Goal: Task Accomplishment & Management: Complete application form

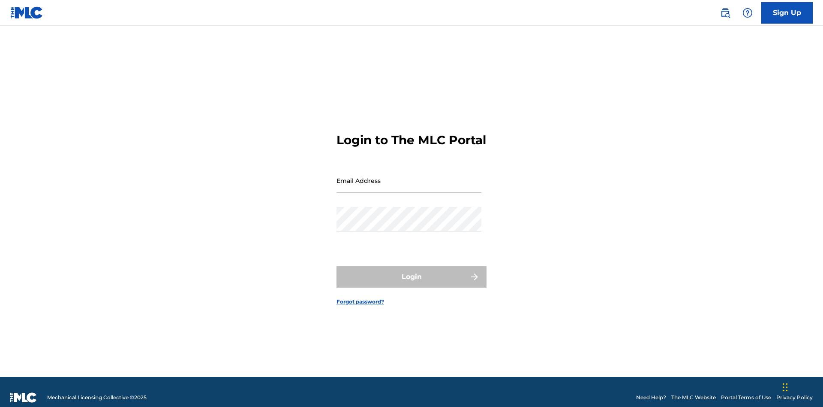
scroll to position [11, 0]
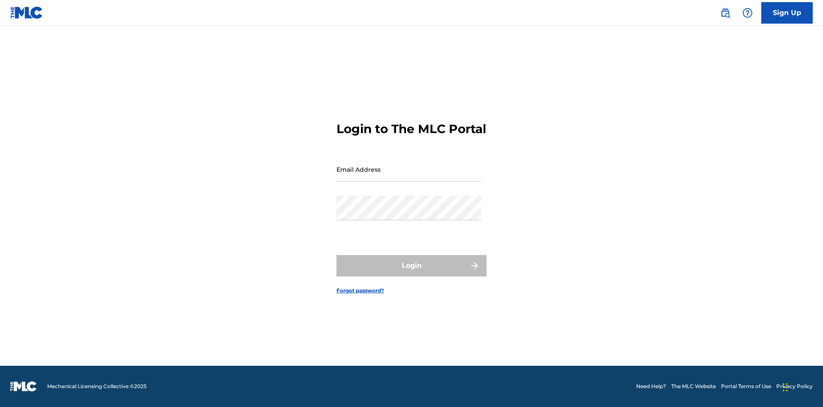
click at [409, 176] on input "Email Address" at bounding box center [409, 169] width 145 height 24
type input "[EMAIL_ADDRESS][DOMAIN_NAME]"
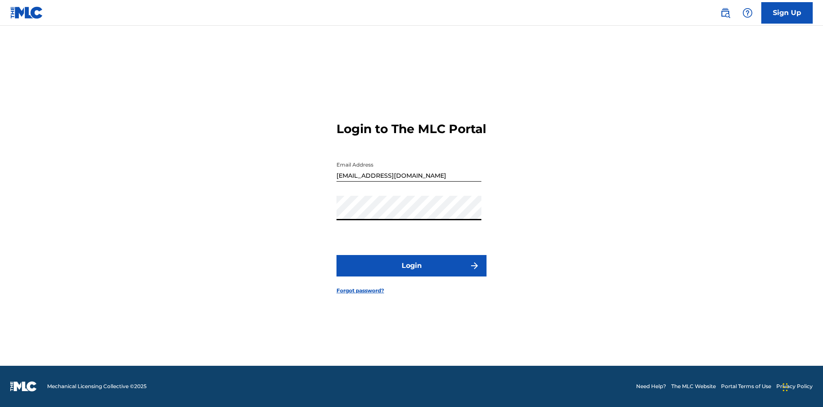
click at [412, 273] on button "Login" at bounding box center [412, 265] width 150 height 21
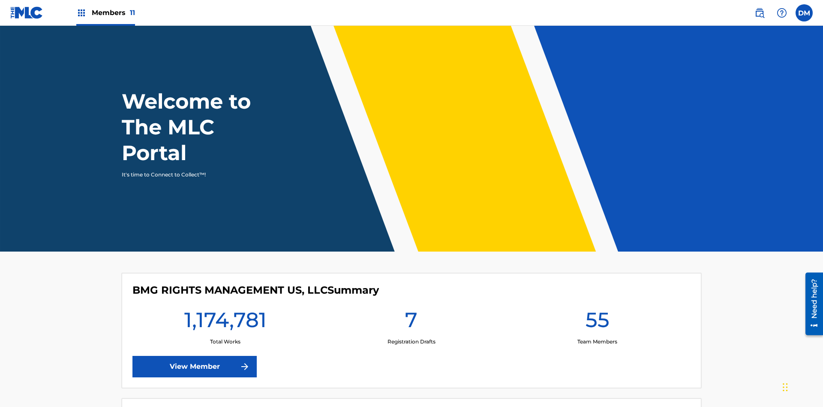
scroll to position [37, 0]
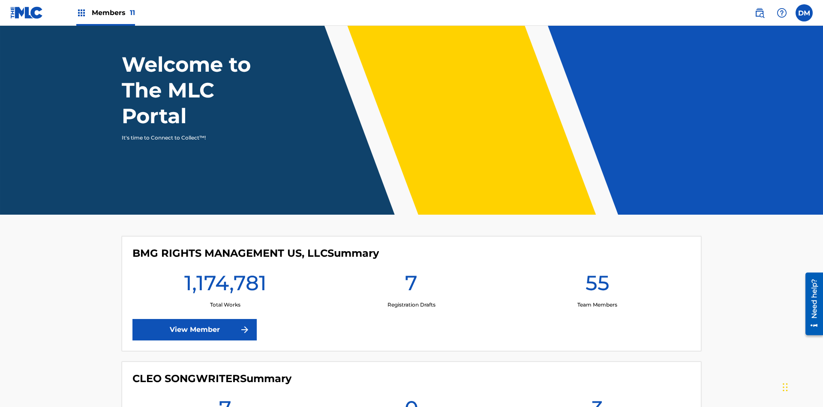
click at [105, 12] on span "Members 11" at bounding box center [113, 13] width 43 height 10
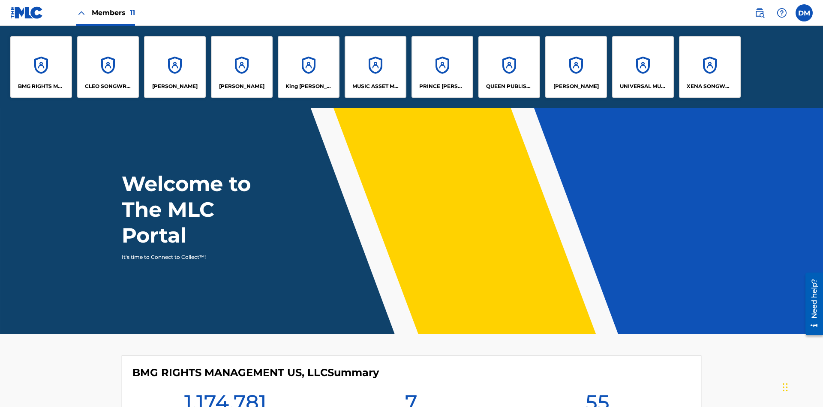
scroll to position [31, 0]
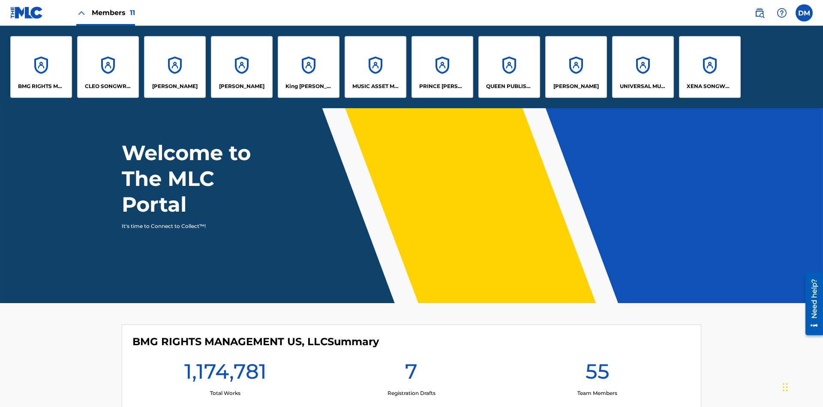
click at [643, 86] on p "UNIVERSAL MUSIC PUB GROUP" at bounding box center [643, 86] width 47 height 8
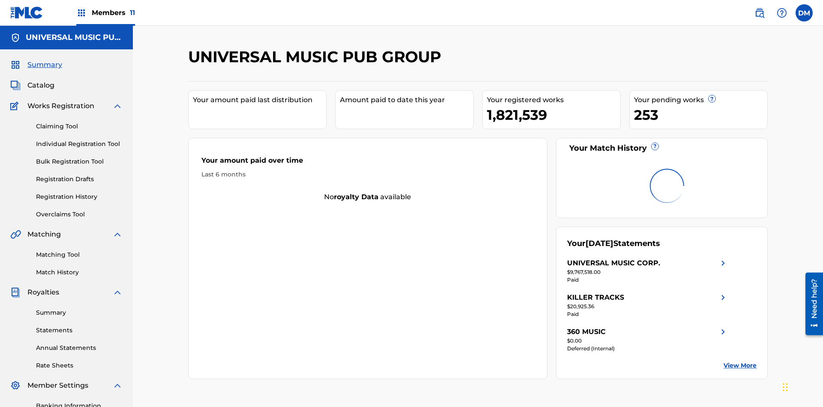
click at [79, 139] on link "Individual Registration Tool" at bounding box center [79, 143] width 87 height 9
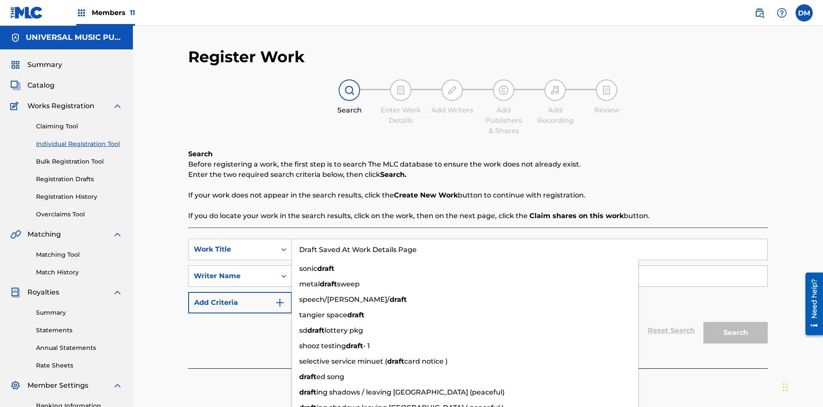
scroll to position [125, 0]
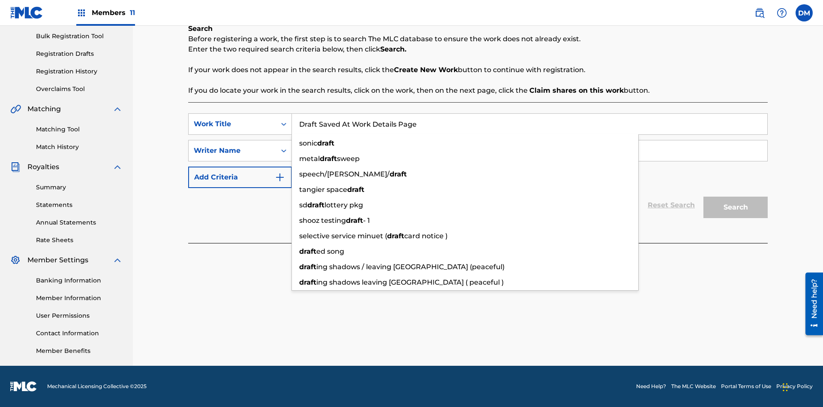
click at [530, 151] on input "Search Form" at bounding box center [530, 150] width 476 height 21
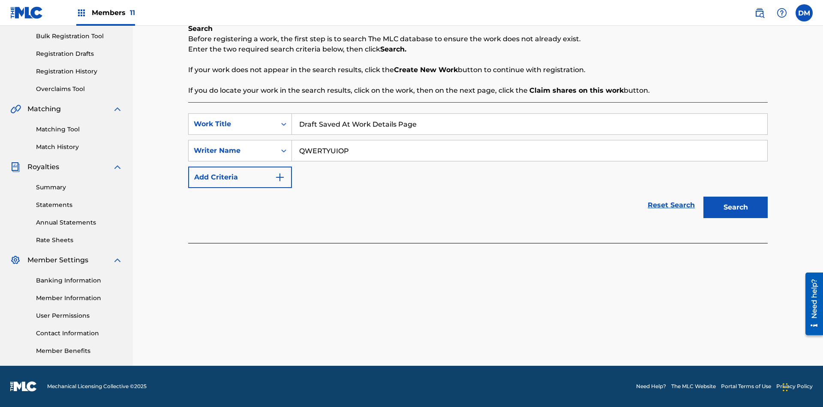
click at [736, 207] on button "Search" at bounding box center [736, 206] width 64 height 21
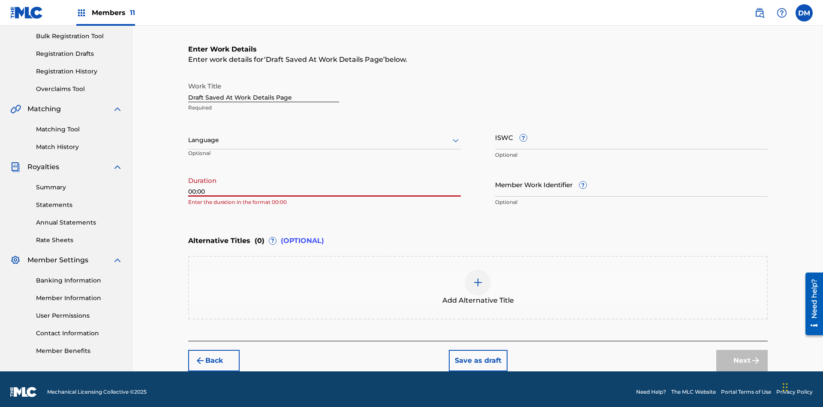
type input "00:00"
click at [456, 135] on icon at bounding box center [456, 140] width 10 height 10
click at [632, 178] on input "Member Work Identifier ?" at bounding box center [631, 184] width 273 height 24
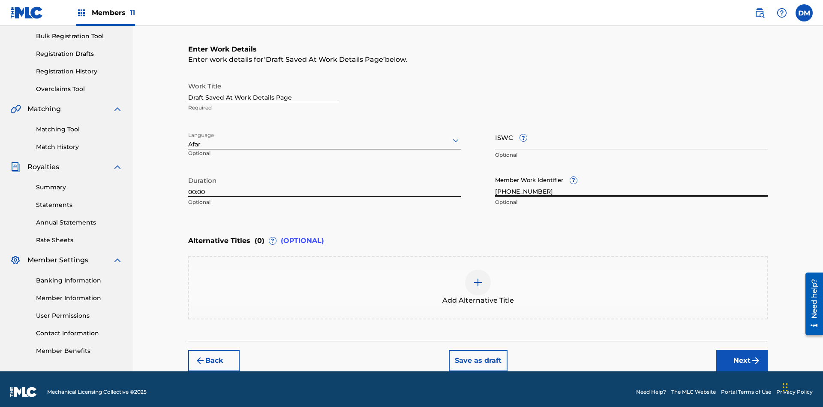
type input "[PHONE_NUMBER]"
click at [632, 131] on input "ISWC ?" at bounding box center [631, 137] width 273 height 24
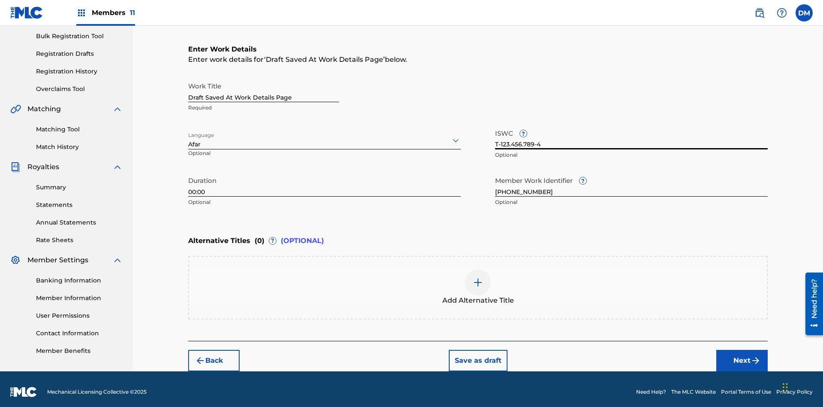
type input "T-123.456.789-4"
click at [478, 281] on img at bounding box center [478, 282] width 10 height 10
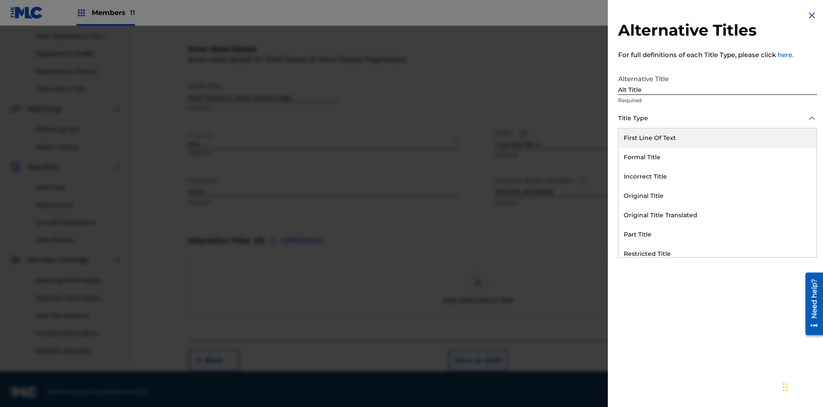
click at [718, 196] on div "Original Title" at bounding box center [718, 195] width 198 height 19
click at [718, 157] on div at bounding box center [717, 156] width 199 height 11
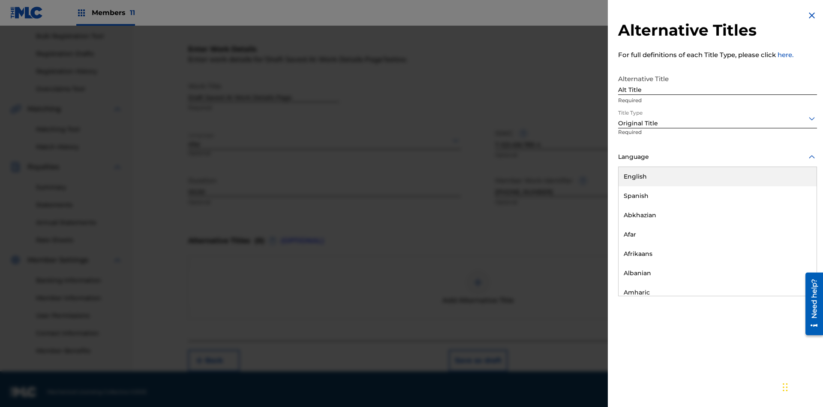
click at [792, 207] on button "Add Title" at bounding box center [791, 206] width 51 height 21
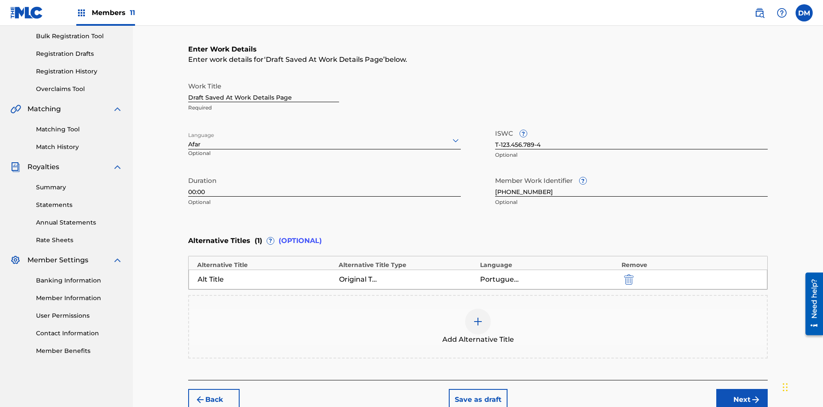
click at [478, 389] on button "Save as draft" at bounding box center [478, 399] width 59 height 21
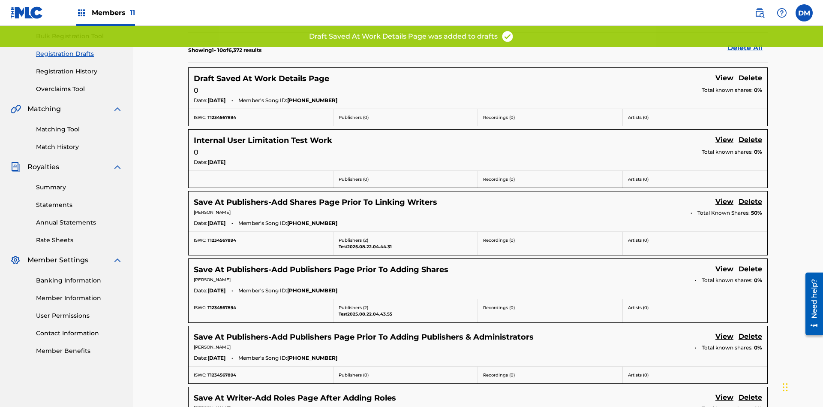
click at [725, 73] on link "View" at bounding box center [725, 79] width 18 height 12
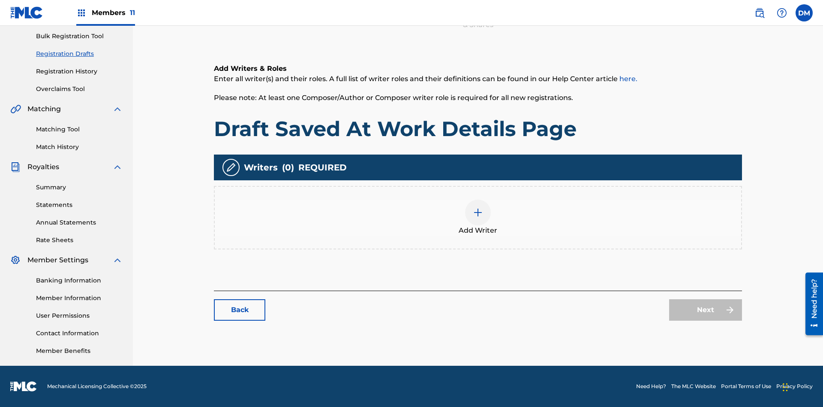
click at [473, 217] on img at bounding box center [478, 212] width 10 height 10
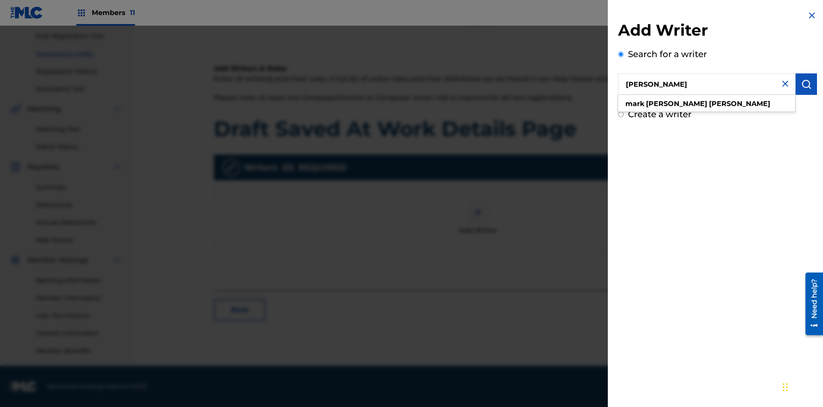
click at [807, 84] on img "submit" at bounding box center [807, 84] width 10 height 10
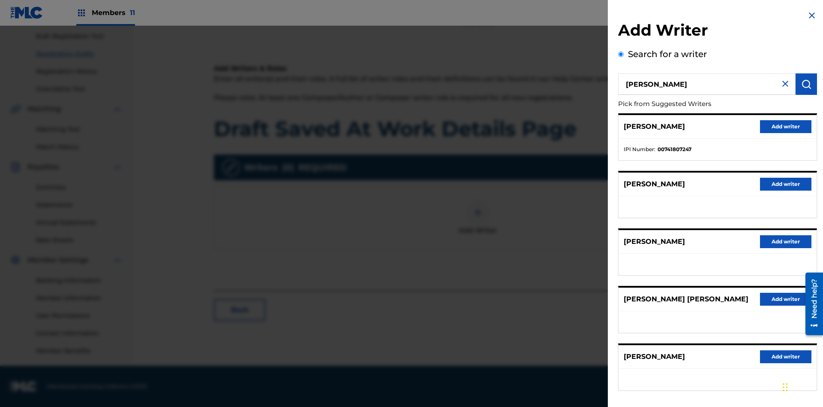
click at [786, 126] on button "Add writer" at bounding box center [785, 126] width 51 height 13
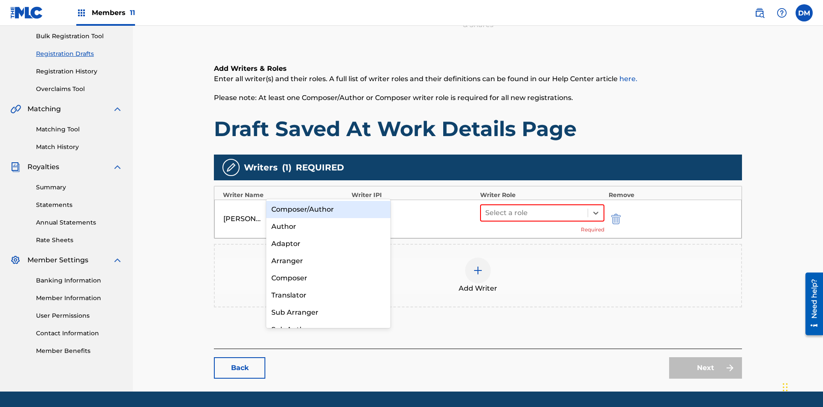
click at [328, 277] on div "Composer" at bounding box center [328, 277] width 124 height 17
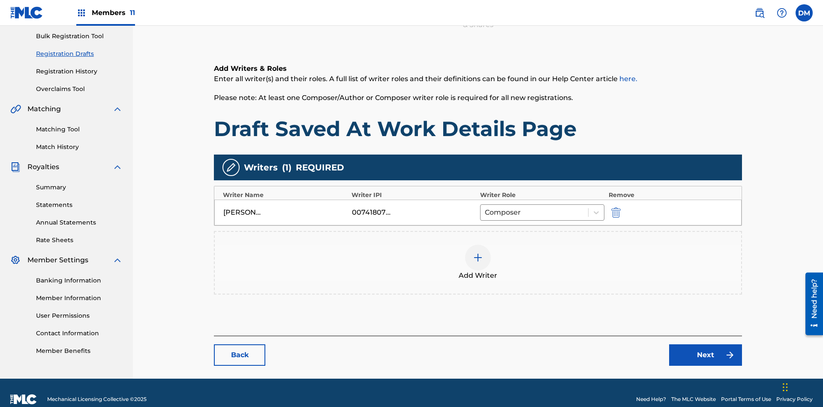
click at [669, 344] on link "Next" at bounding box center [705, 354] width 73 height 21
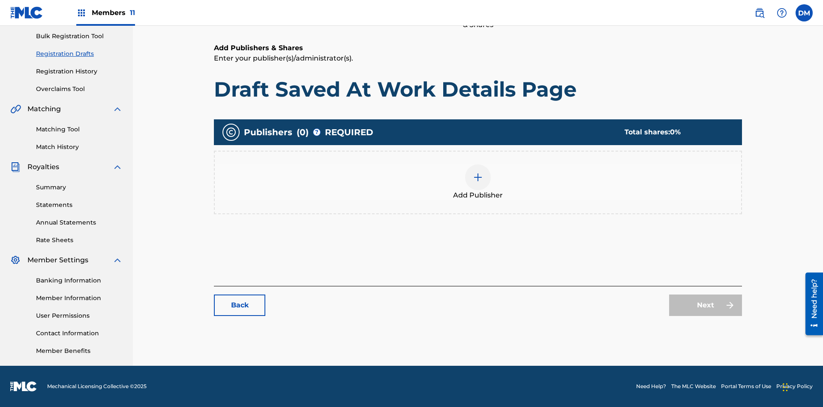
click at [473, 177] on img at bounding box center [478, 177] width 10 height 10
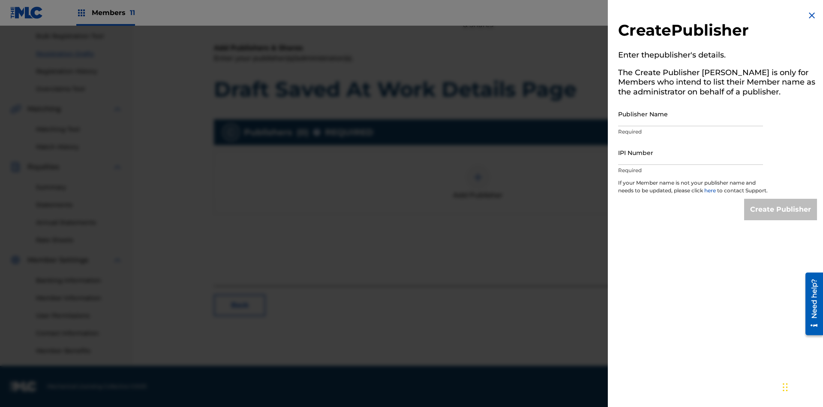
click at [691, 114] on input "Publisher Name" at bounding box center [690, 114] width 145 height 24
click at [691, 152] on input "IPI Number" at bounding box center [690, 152] width 145 height 24
click at [781, 217] on input "Create Publisher" at bounding box center [781, 209] width 73 height 21
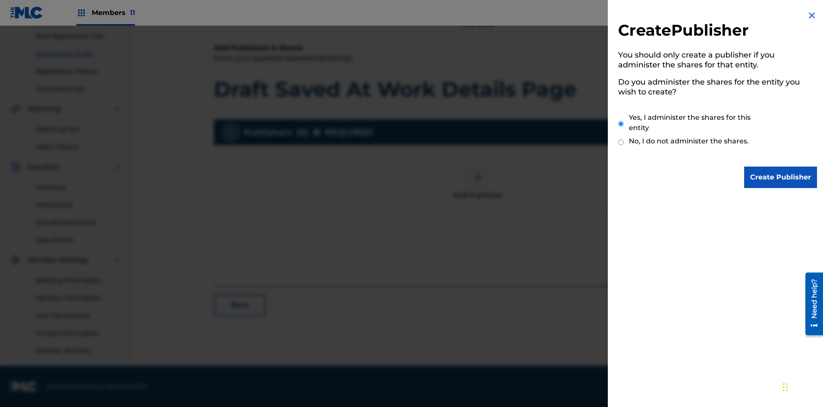
click at [781, 177] on input "Create Publisher" at bounding box center [781, 176] width 73 height 21
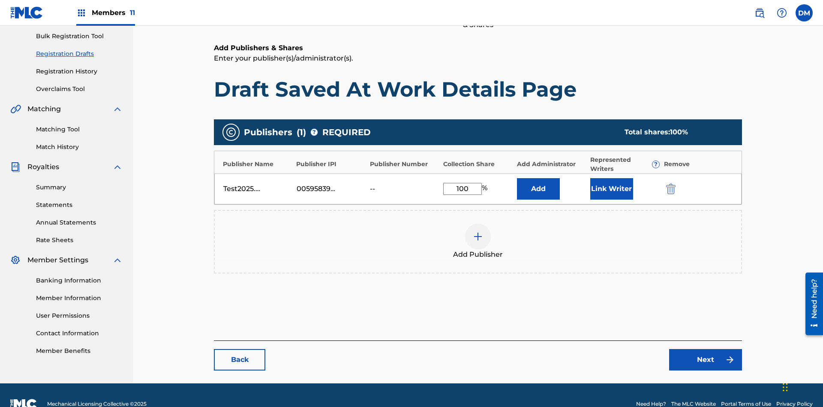
type input "100"
click at [591, 178] on button "Link Writer" at bounding box center [612, 188] width 43 height 21
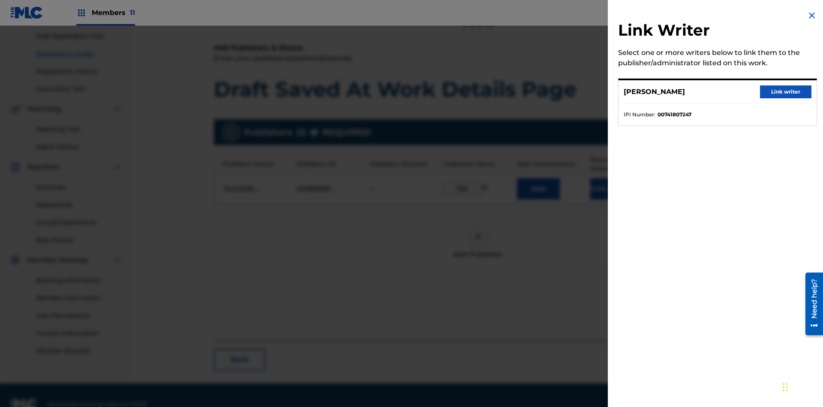
click at [786, 92] on button "Link writer" at bounding box center [785, 91] width 51 height 13
click at [591, 178] on button "Link Writer" at bounding box center [612, 188] width 43 height 21
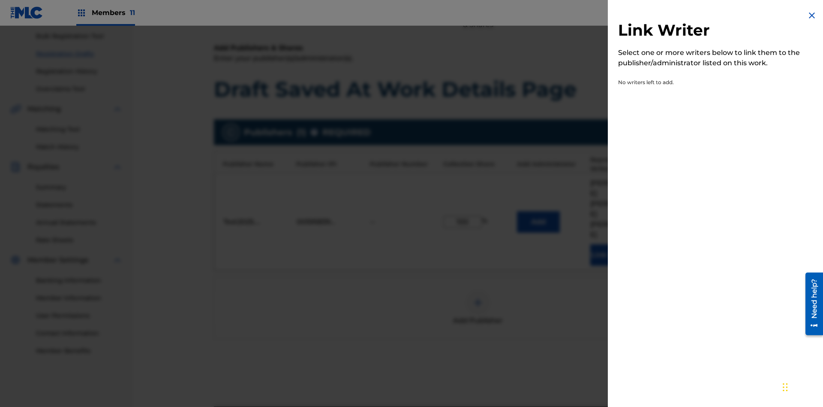
click at [812, 15] on img at bounding box center [812, 15] width 10 height 10
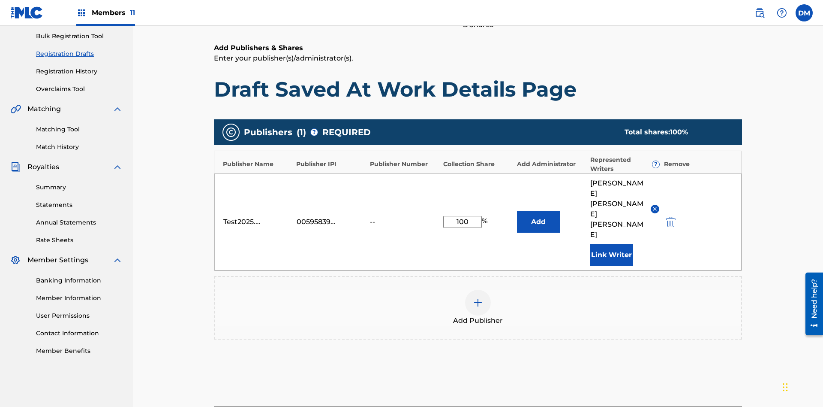
click at [517, 211] on button "Add" at bounding box center [538, 221] width 43 height 21
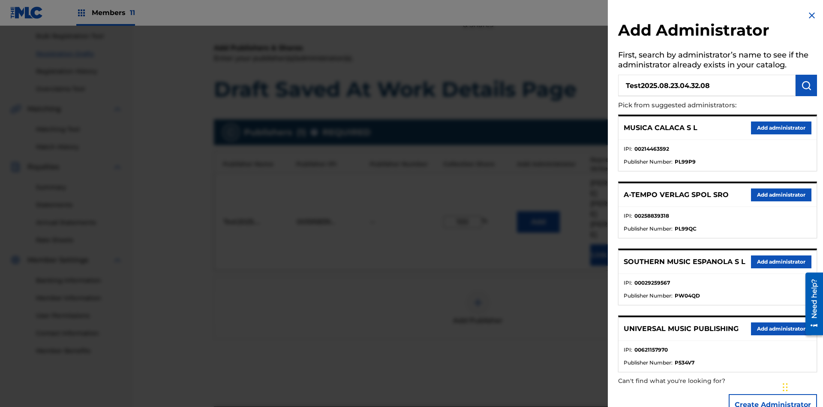
click at [807, 85] on img "submit" at bounding box center [807, 85] width 10 height 10
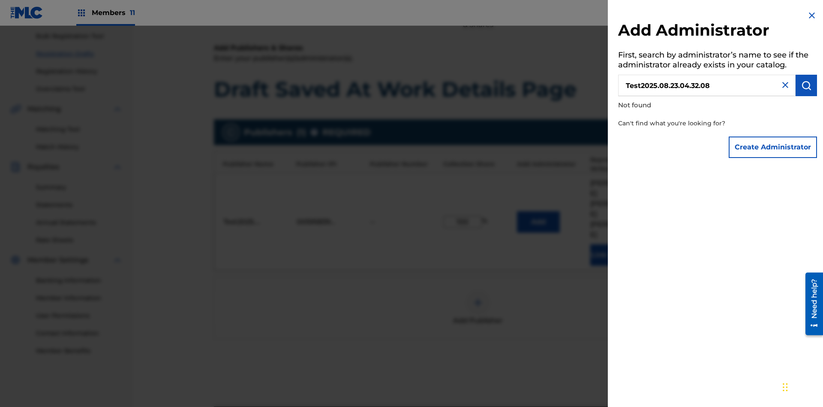
click at [774, 147] on button "Create Administrator" at bounding box center [773, 146] width 88 height 21
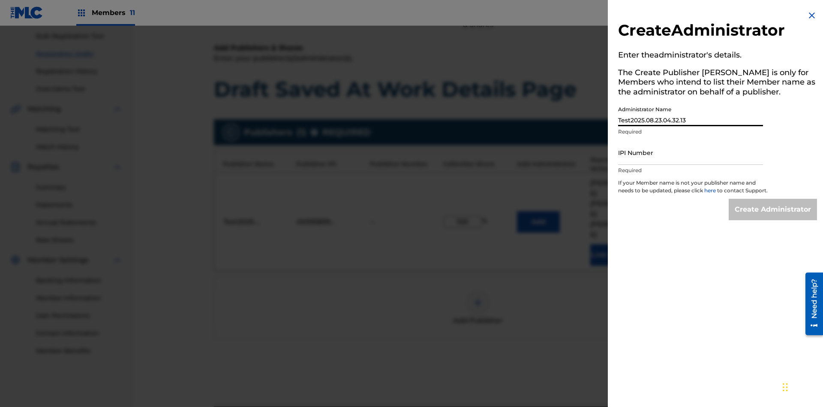
click at [691, 152] on input "IPI Number" at bounding box center [690, 152] width 145 height 24
click at [774, 217] on input "Create Administrator" at bounding box center [773, 209] width 88 height 21
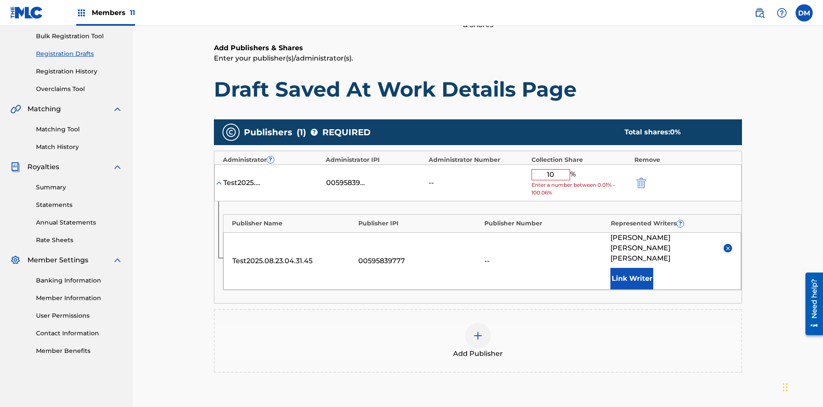
type input "100"
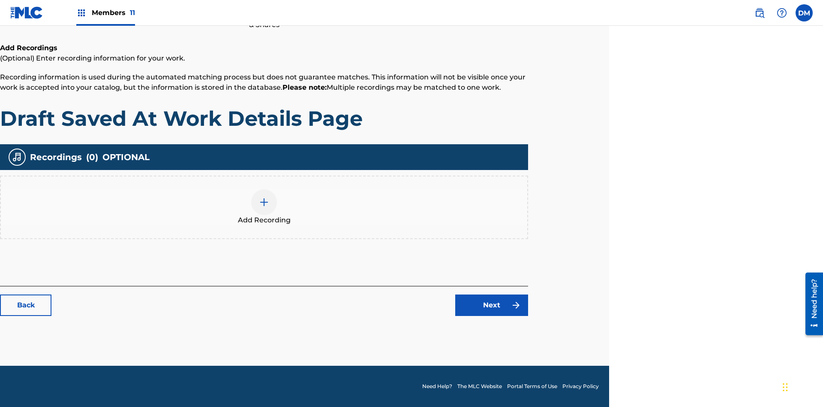
click at [264, 207] on img at bounding box center [264, 202] width 10 height 10
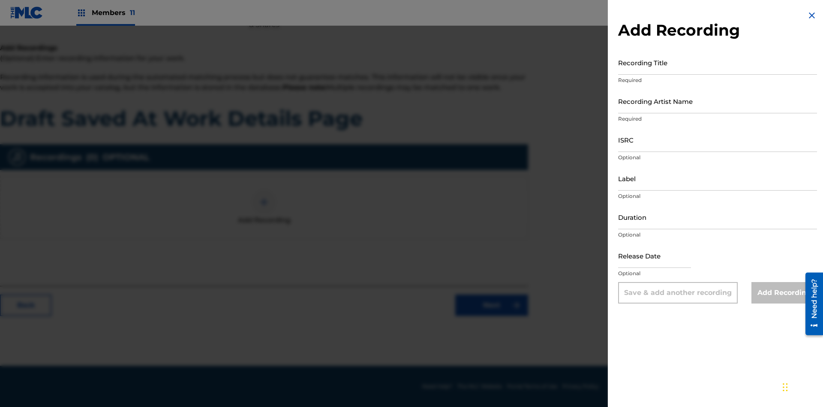
click at [718, 62] on input "Recording Title" at bounding box center [717, 62] width 199 height 24
type input "Best Song Ever"
click at [718, 101] on input "Recording Artist Name" at bounding box center [717, 101] width 199 height 24
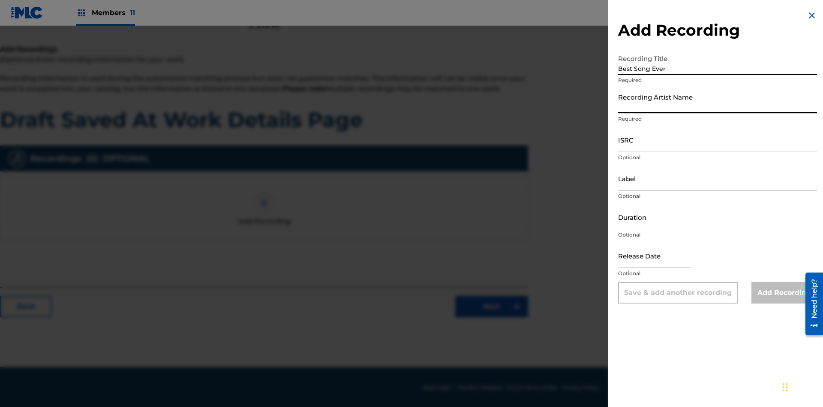
scroll to position [125, 214]
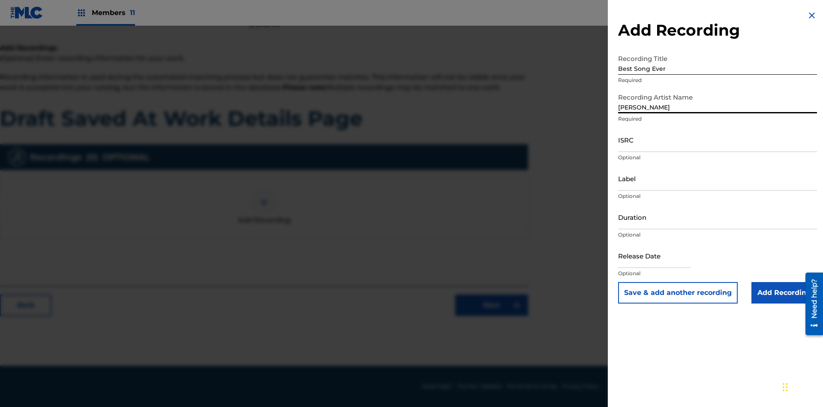
type input "[PERSON_NAME]"
click at [718, 139] on input "ISRC" at bounding box center [717, 139] width 199 height 24
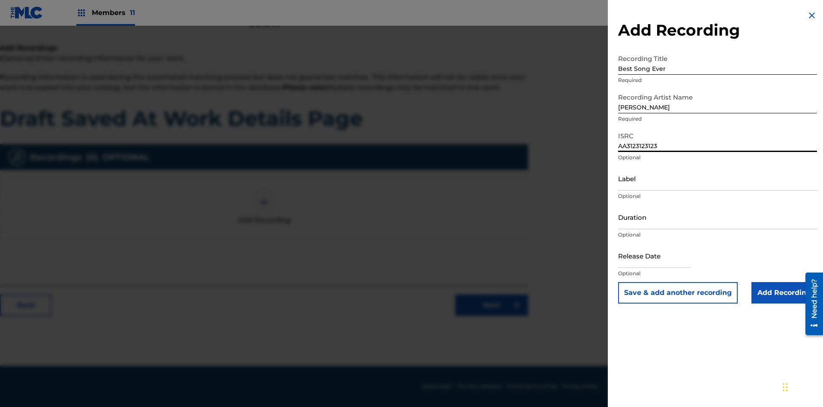
type input "AA3123123123"
click at [718, 178] on input "Label" at bounding box center [717, 178] width 199 height 24
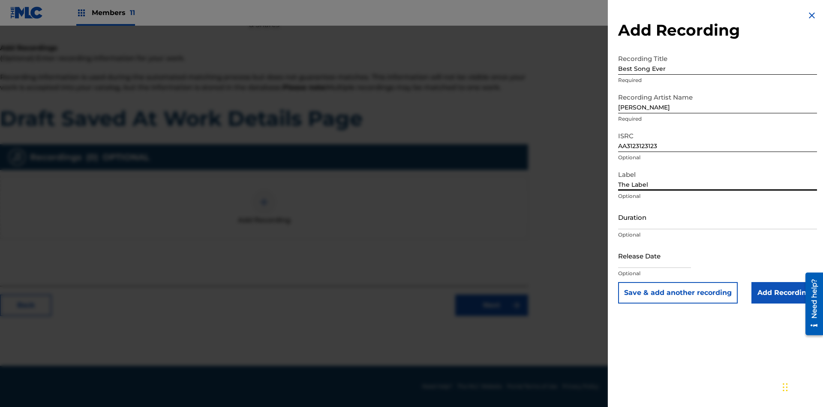
type input "The Label"
click at [718, 217] on input "Duration" at bounding box center [717, 217] width 199 height 24
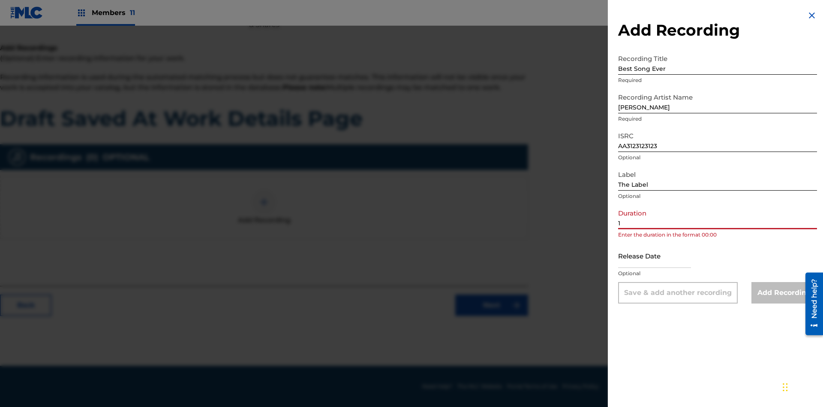
click at [718, 217] on input "1" at bounding box center [717, 217] width 199 height 24
type input "12:25"
click at [662, 256] on input "text" at bounding box center [654, 255] width 73 height 24
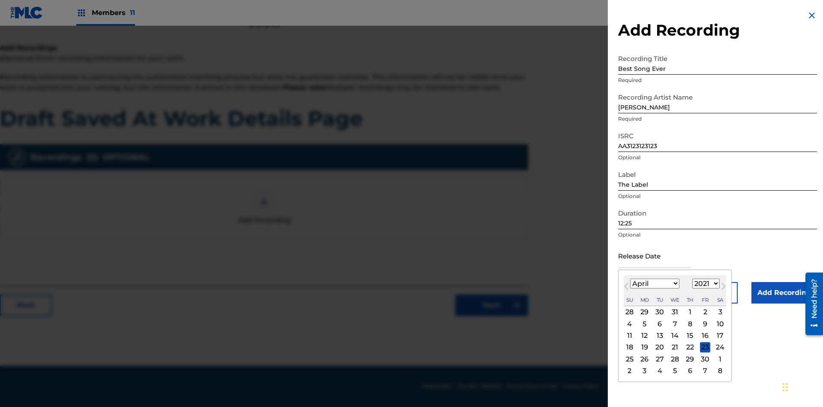
click at [705, 283] on select "1900 1901 1902 1903 1904 1905 1906 1907 1908 1909 1910 1911 1912 1913 1914 1915…" at bounding box center [706, 283] width 27 height 10
click at [689, 312] on div "1" at bounding box center [690, 312] width 10 height 10
click at [784, 292] on input "Add Recording" at bounding box center [785, 292] width 66 height 21
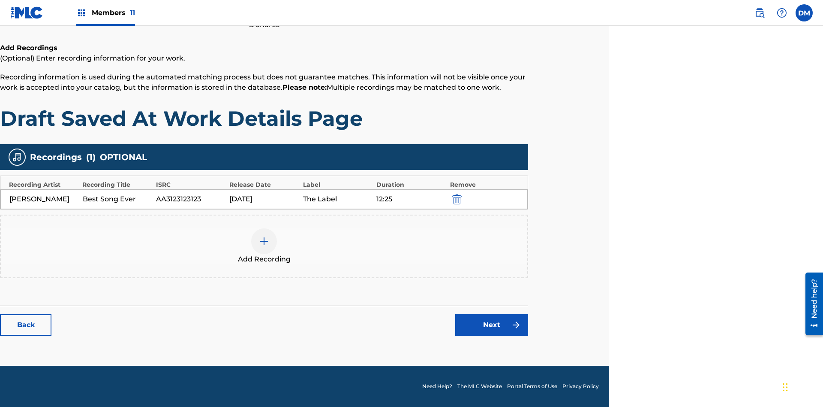
click at [492, 325] on link "Next" at bounding box center [491, 324] width 73 height 21
